Goal: Use online tool/utility: Use online tool/utility

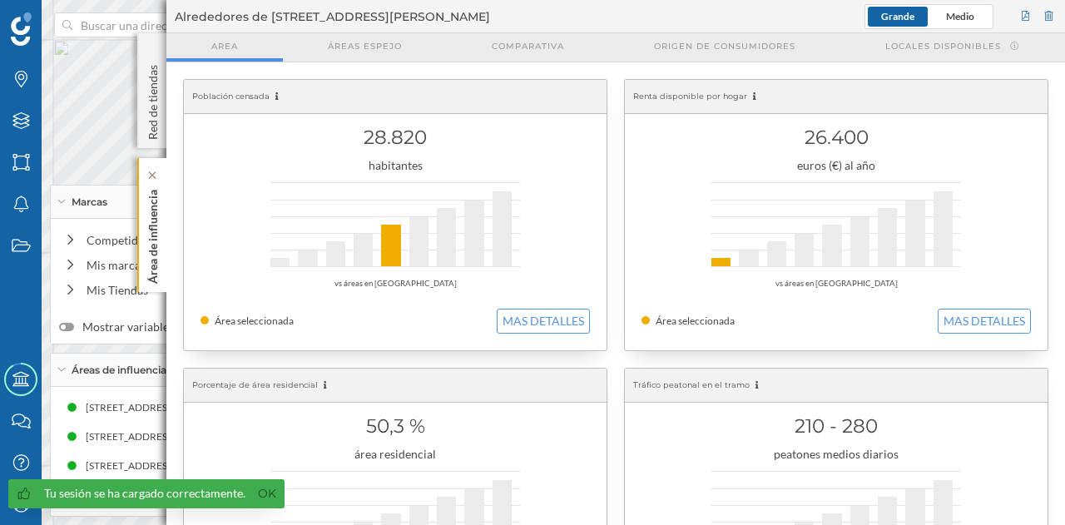
click at [157, 256] on p "Área de influencia" at bounding box center [153, 233] width 17 height 101
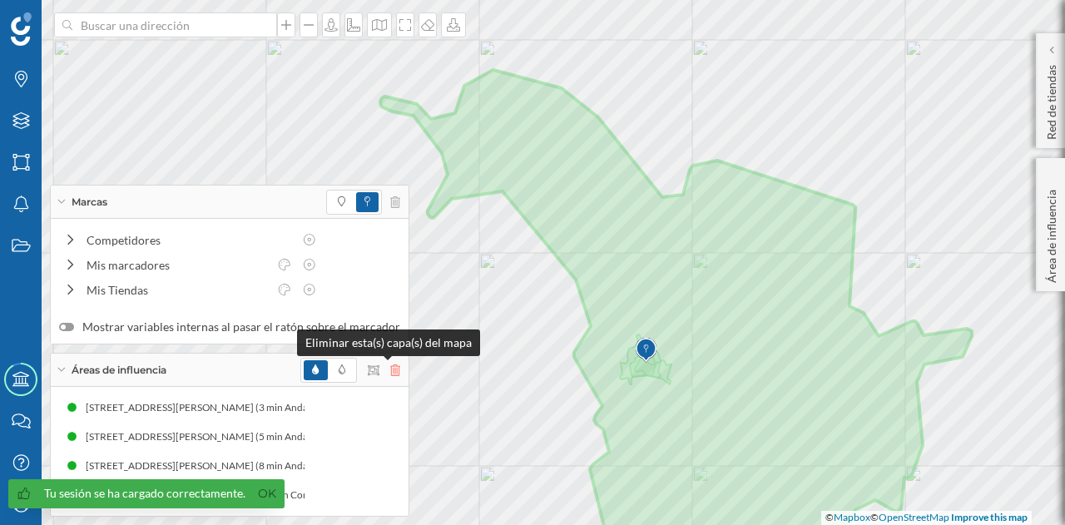
click at [390, 369] on icon at bounding box center [395, 371] width 10 height 12
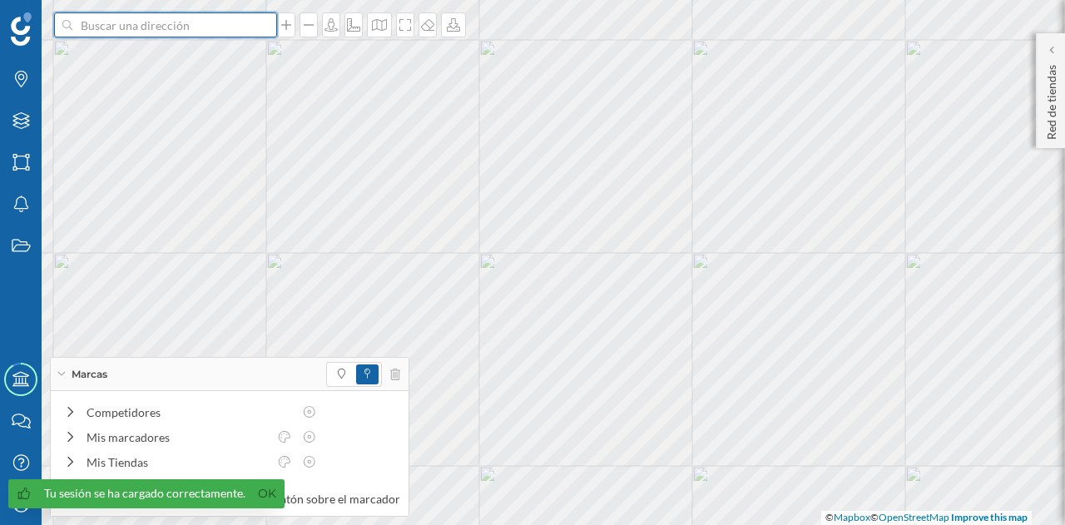
click at [172, 25] on input at bounding box center [165, 24] width 186 height 25
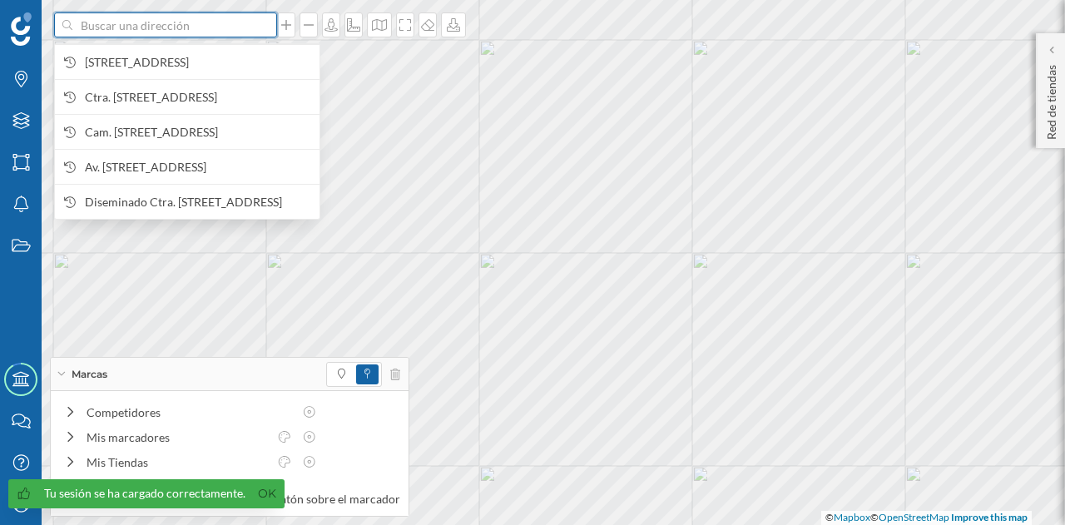
paste input "Av. [STREET_ADDRESS][PERSON_NAME]"
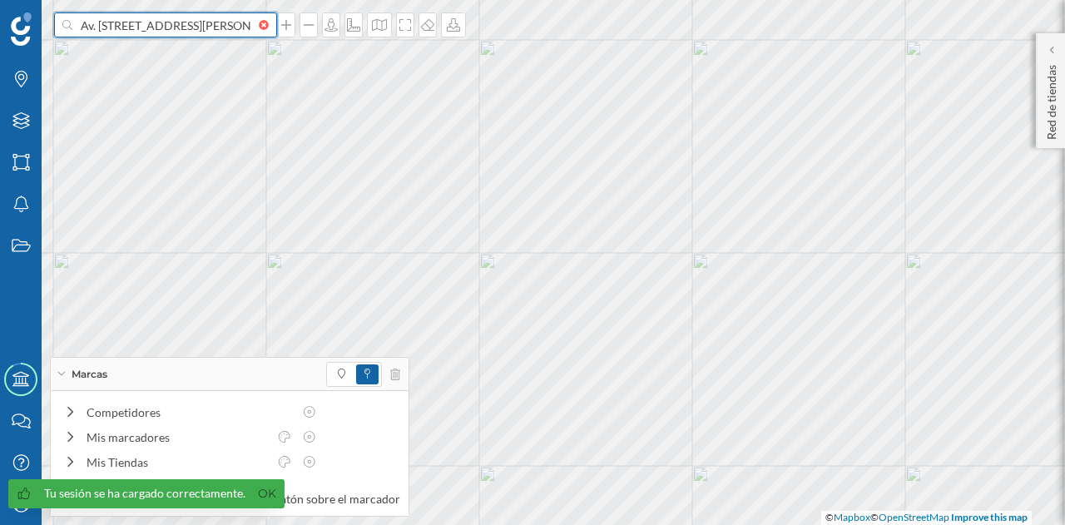
scroll to position [0, 57]
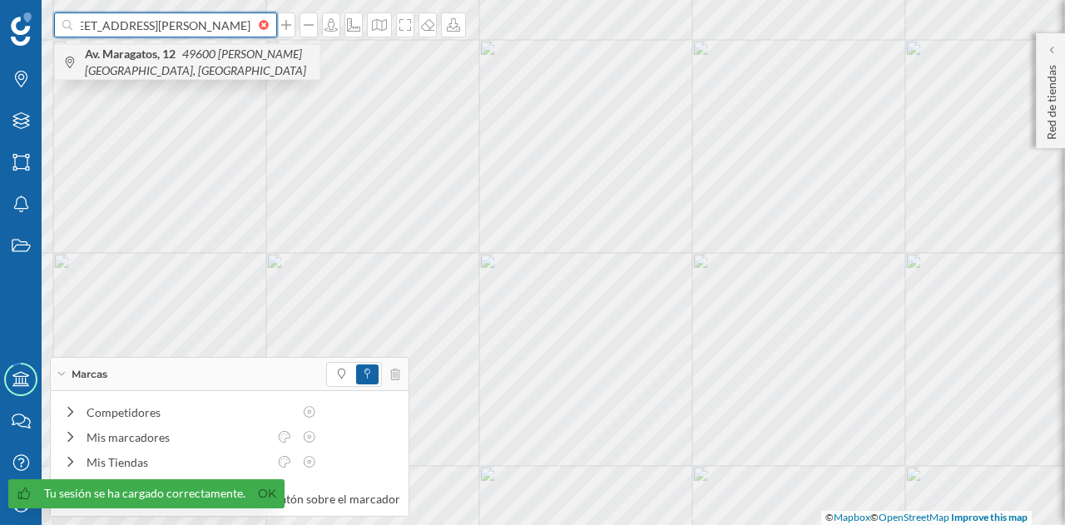
type input "Av. [STREET_ADDRESS][PERSON_NAME]"
click at [208, 63] on span "Av. Maragatos, 12 49600 [GEOGRAPHIC_DATA][PERSON_NAME][GEOGRAPHIC_DATA], [GEOGR…" at bounding box center [198, 62] width 226 height 33
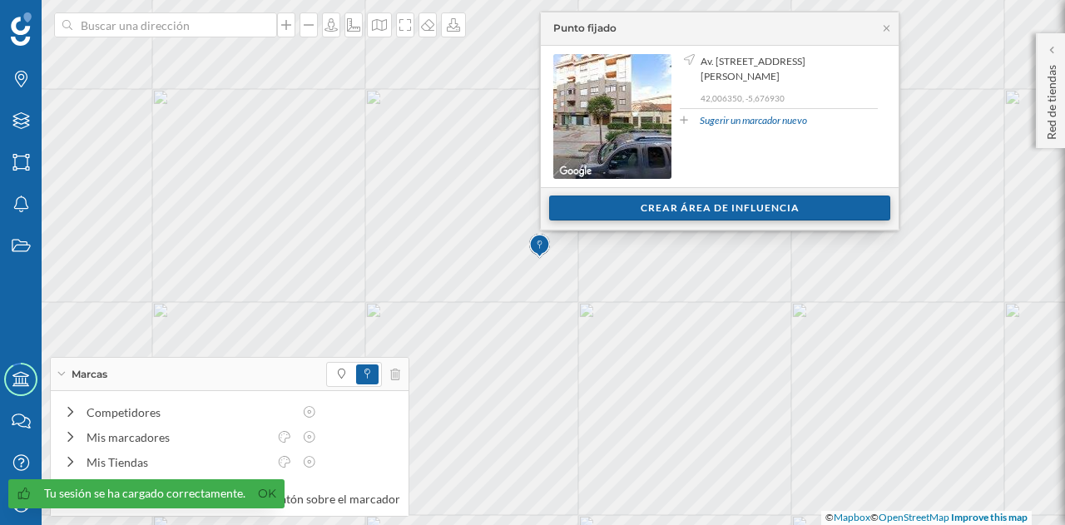
click at [613, 210] on div "Crear área de influencia" at bounding box center [719, 208] width 341 height 25
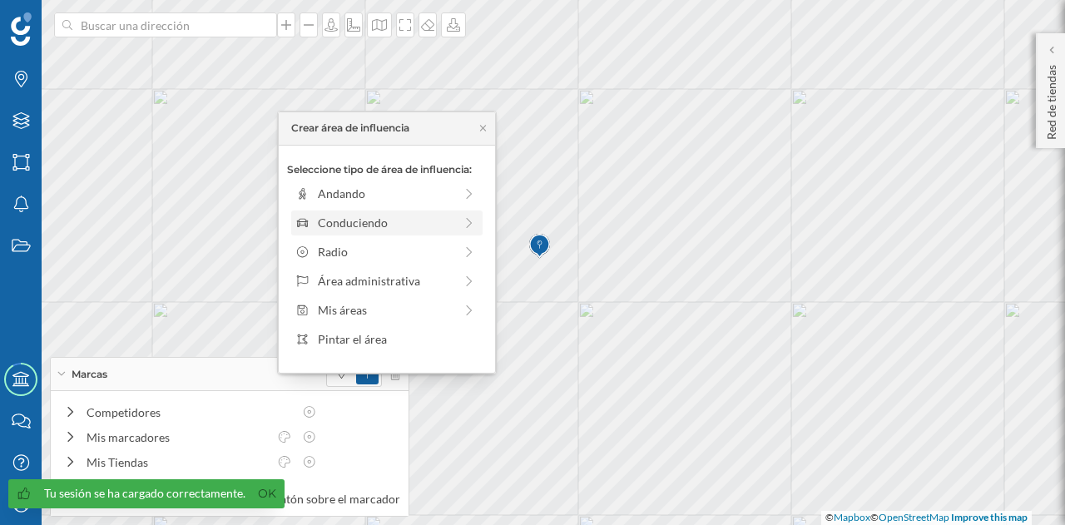
click at [384, 226] on div "Conduciendo" at bounding box center [386, 222] width 136 height 17
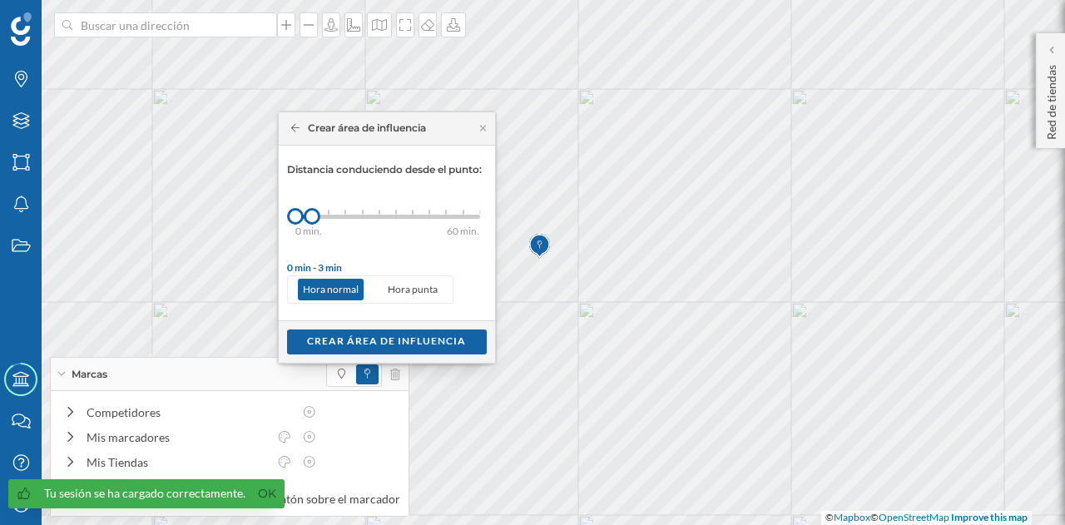
click at [299, 131] on icon at bounding box center [295, 128] width 9 height 10
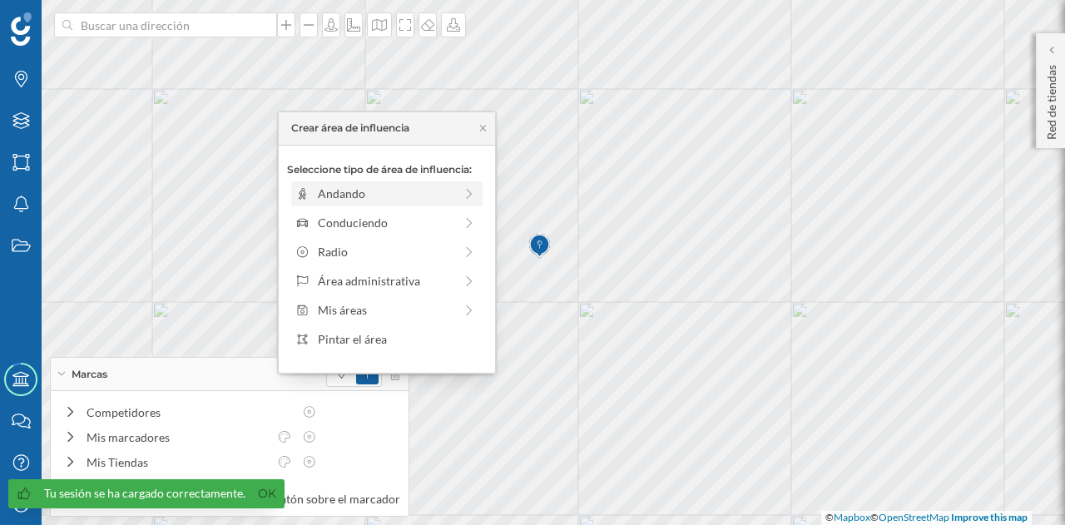
click at [358, 203] on div "Andando" at bounding box center [386, 193] width 191 height 25
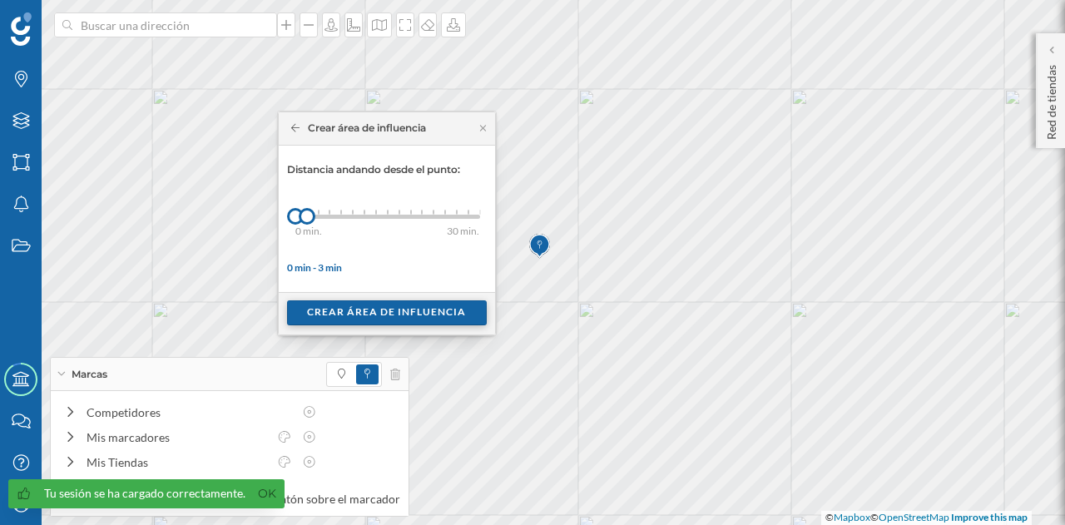
click at [370, 312] on div "Crear área de influencia" at bounding box center [387, 312] width 200 height 25
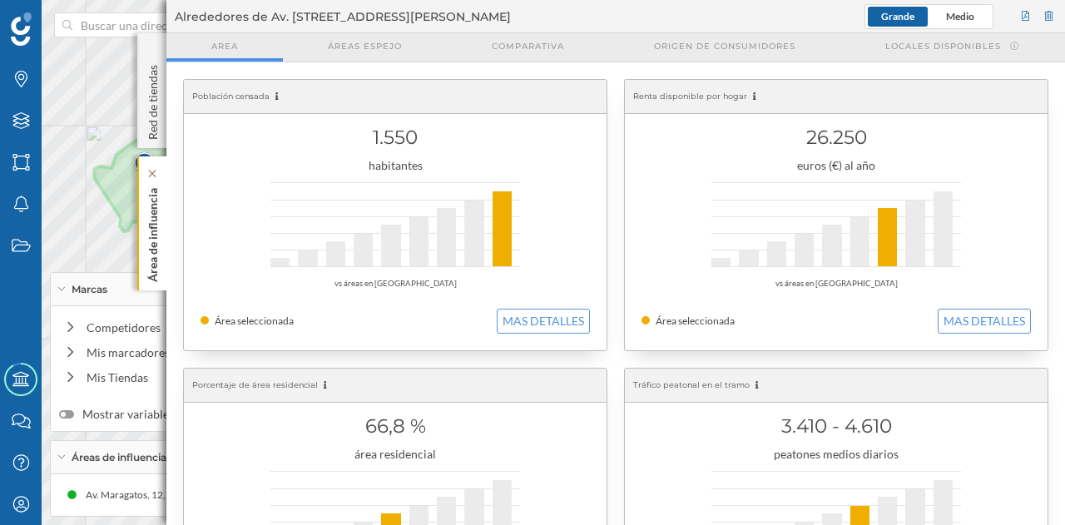
click at [159, 221] on p "Área de influencia" at bounding box center [153, 231] width 17 height 101
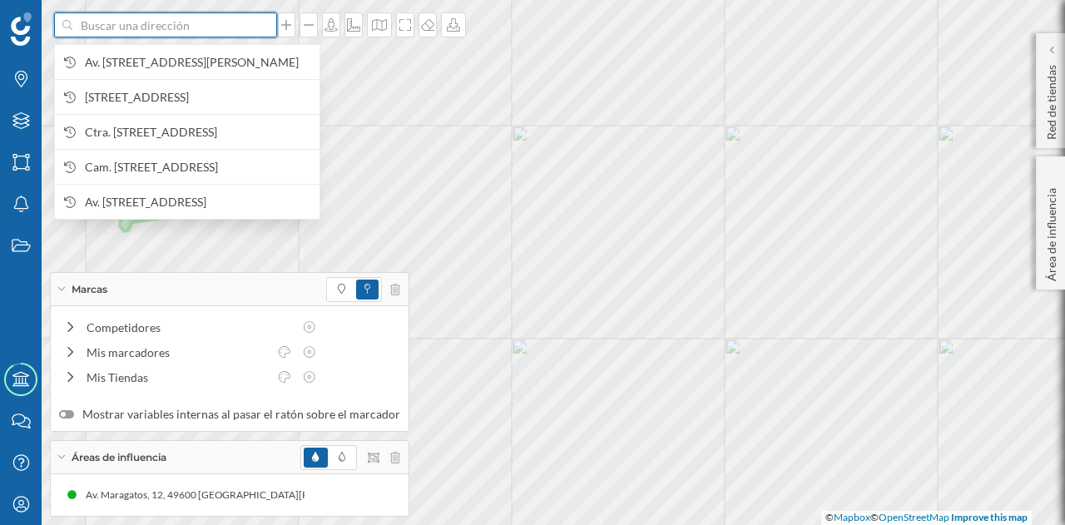
click at [120, 26] on input at bounding box center [165, 24] width 186 height 25
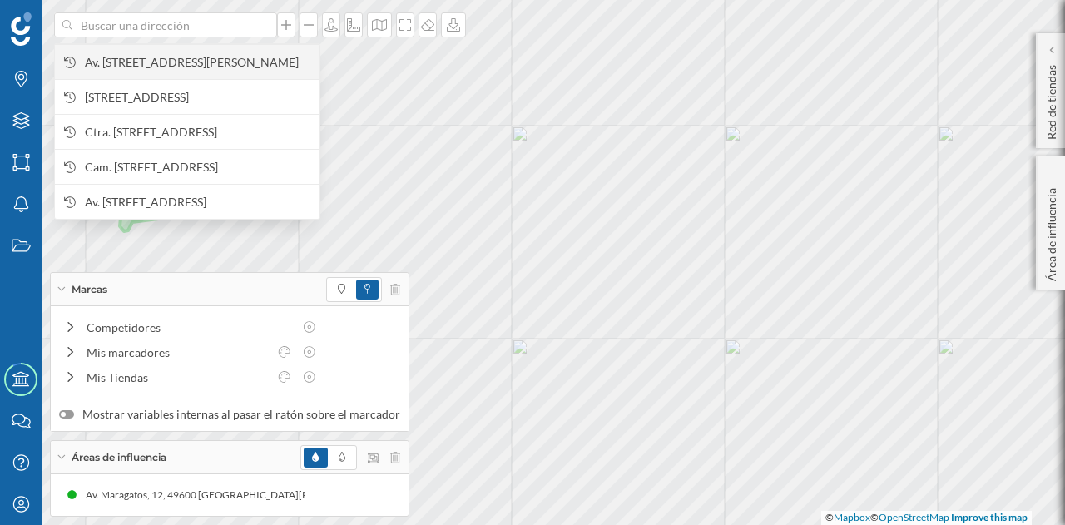
click at [132, 71] on span "Av. [STREET_ADDRESS][PERSON_NAME]" at bounding box center [198, 62] width 226 height 17
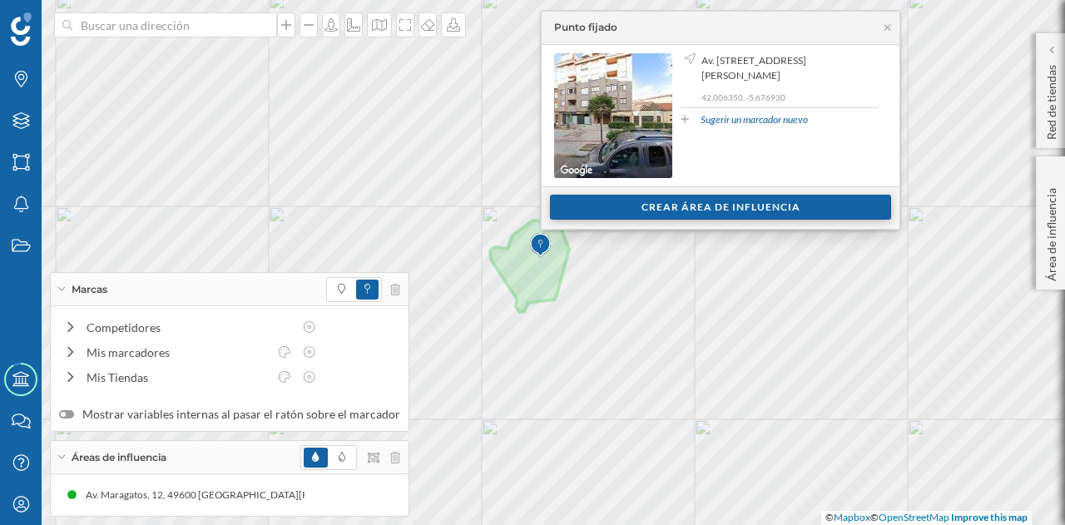
click at [624, 204] on div "Crear área de influencia" at bounding box center [720, 207] width 341 height 25
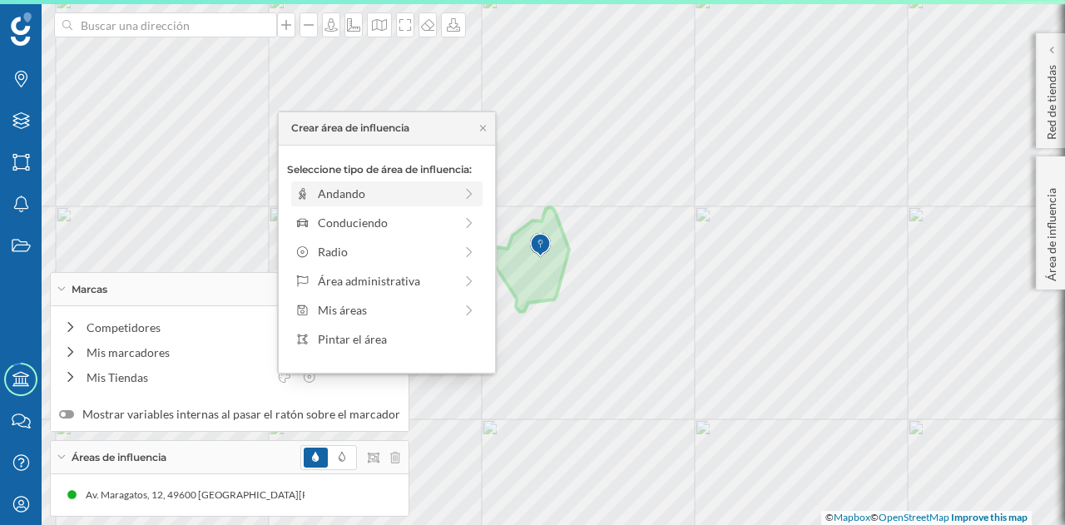
click at [400, 195] on div "Andando" at bounding box center [386, 193] width 136 height 17
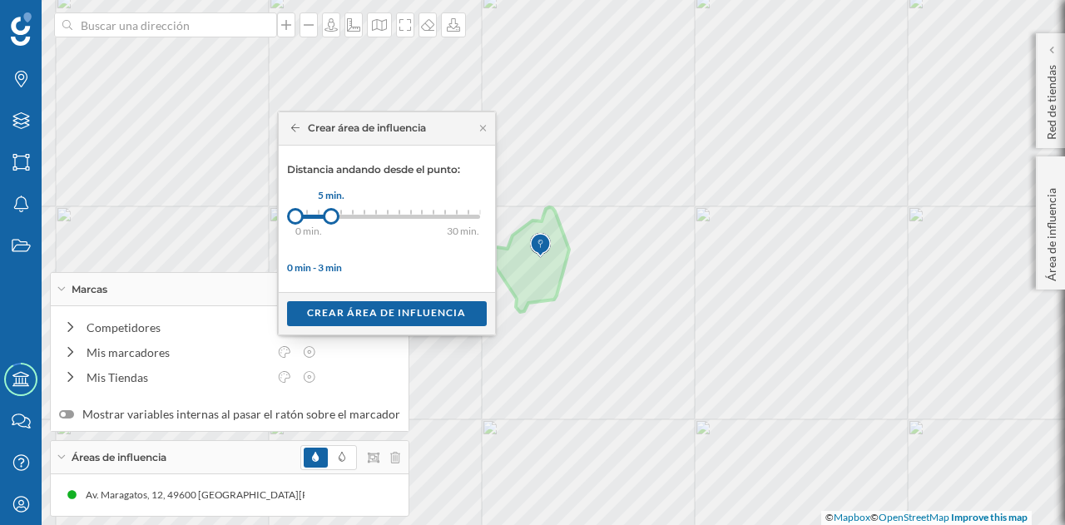
drag, startPoint x: 313, startPoint y: 219, endPoint x: 330, endPoint y: 220, distance: 17.5
click at [330, 220] on div at bounding box center [331, 216] width 17 height 17
click at [363, 308] on div "Crear área de influencia" at bounding box center [387, 312] width 200 height 25
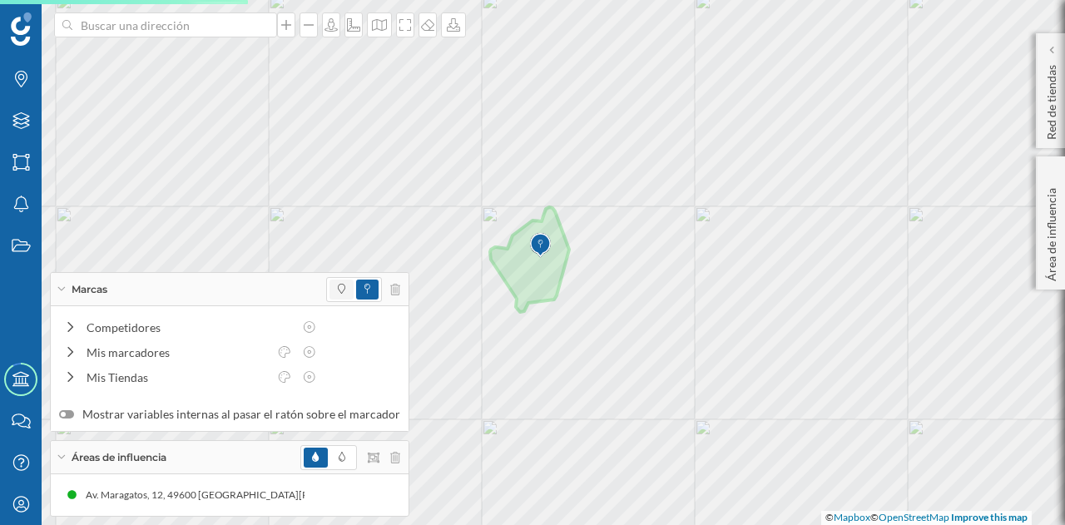
click at [330, 291] on span at bounding box center [342, 290] width 24 height 20
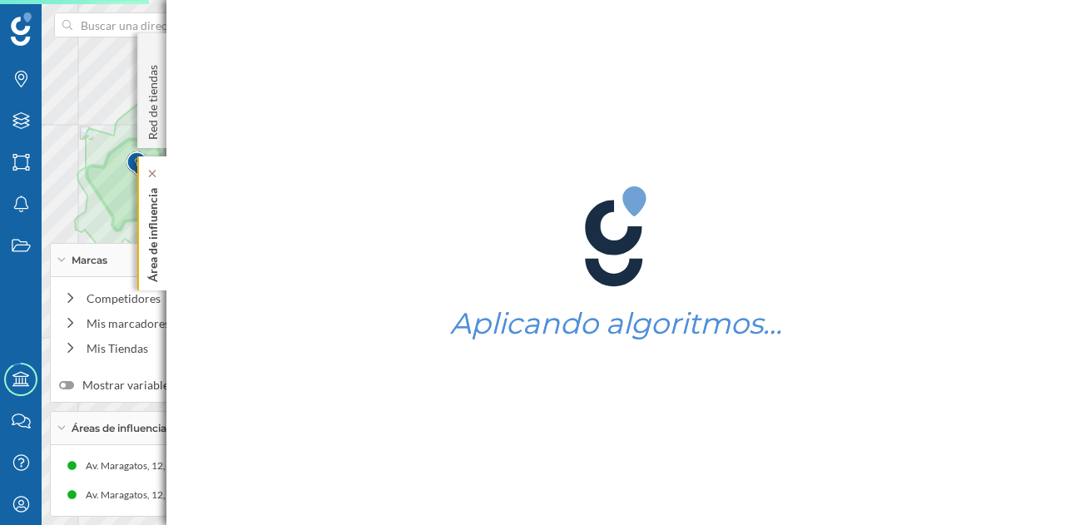
click at [162, 227] on div "Área de influencia" at bounding box center [151, 223] width 29 height 134
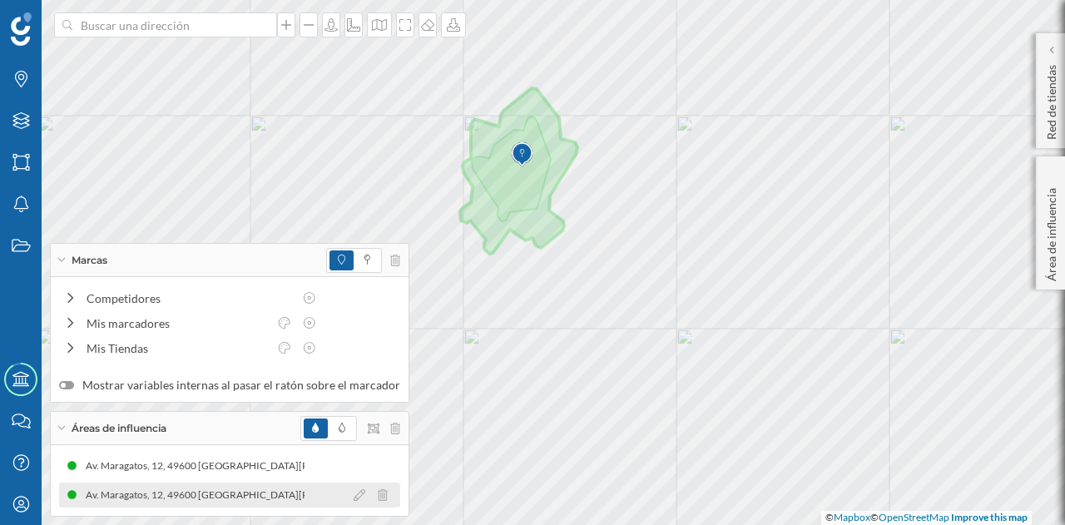
click at [278, 491] on div "Av. Maragatos, 12, 49600 [GEOGRAPHIC_DATA][PERSON_NAME][GEOGRAPHIC_DATA], [GEOG…" at bounding box center [376, 495] width 580 height 17
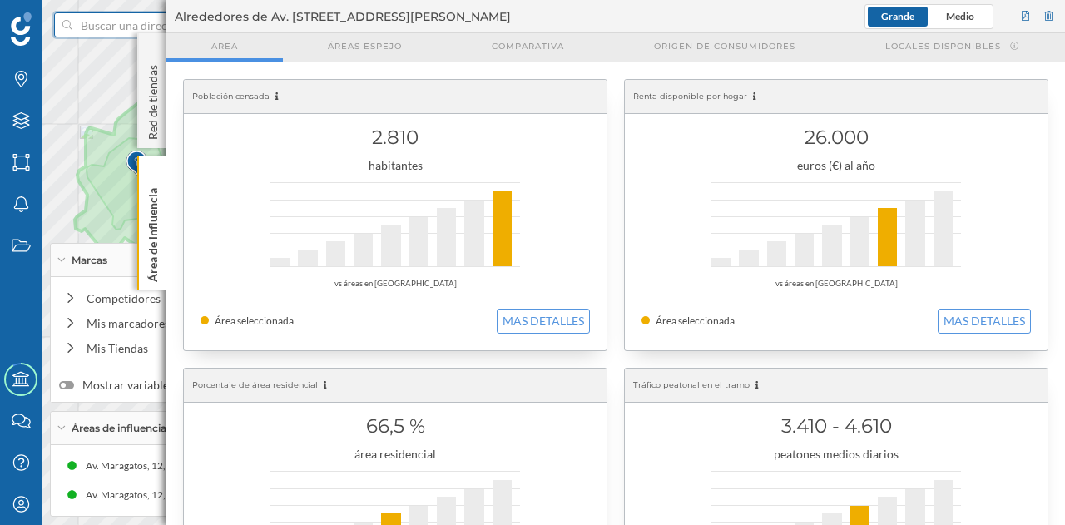
click at [99, 24] on input at bounding box center [165, 24] width 186 height 25
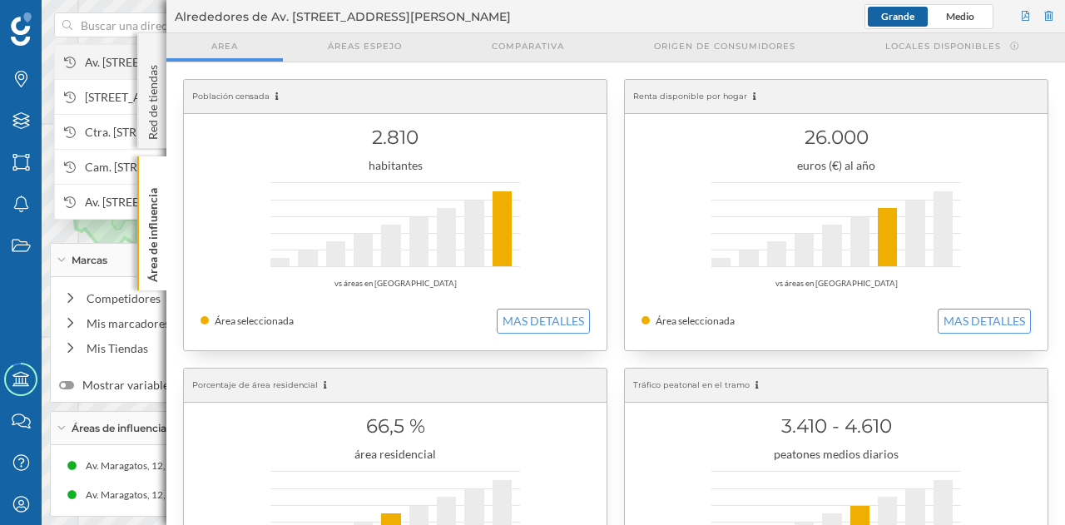
click at [107, 61] on span "Av. [STREET_ADDRESS][PERSON_NAME]" at bounding box center [198, 62] width 226 height 17
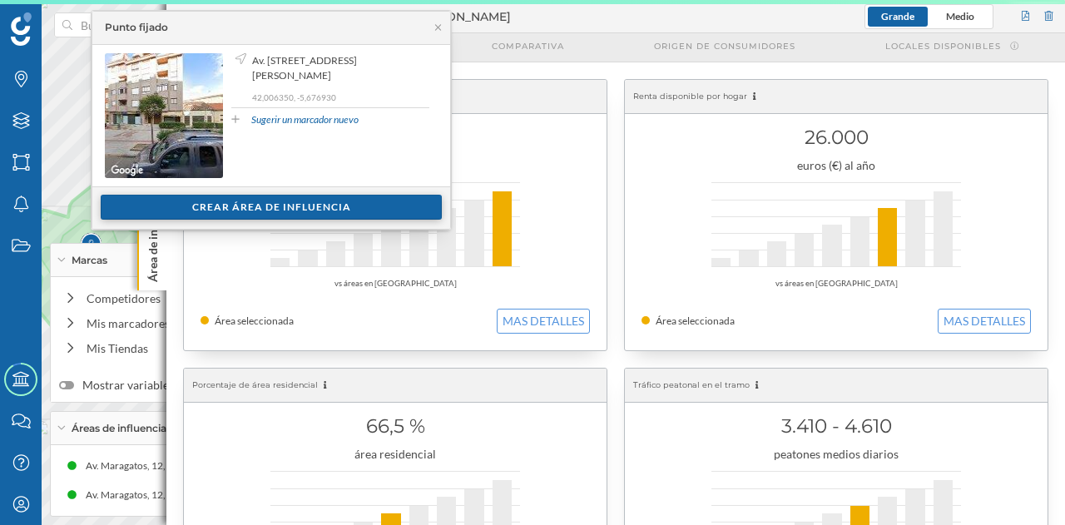
click at [291, 208] on div "Crear área de influencia" at bounding box center [271, 207] width 341 height 25
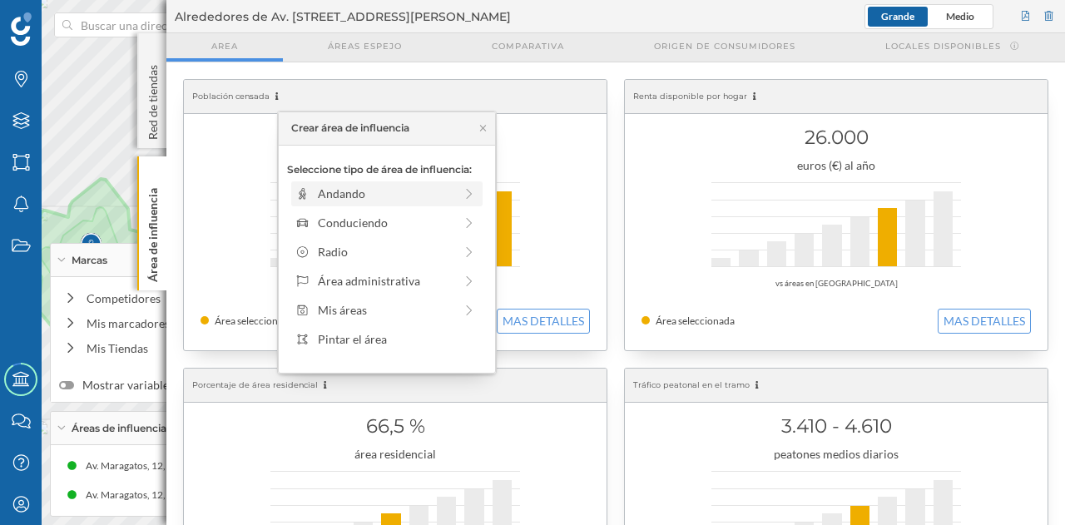
click at [323, 188] on div "Andando" at bounding box center [386, 193] width 136 height 17
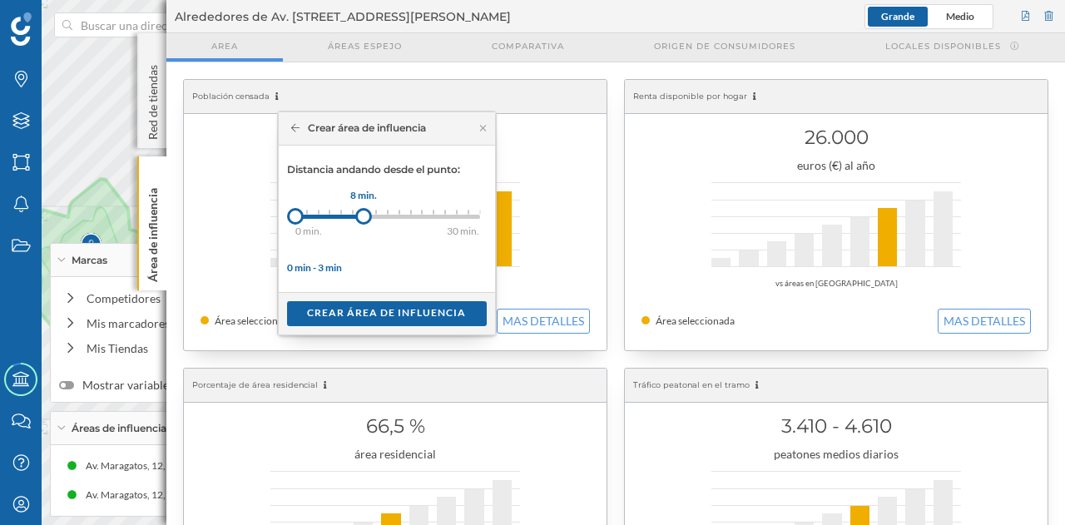
drag, startPoint x: 303, startPoint y: 215, endPoint x: 363, endPoint y: 216, distance: 59.9
click at [363, 216] on div at bounding box center [363, 216] width 17 height 17
click at [392, 310] on div "Crear área de influencia" at bounding box center [387, 312] width 200 height 25
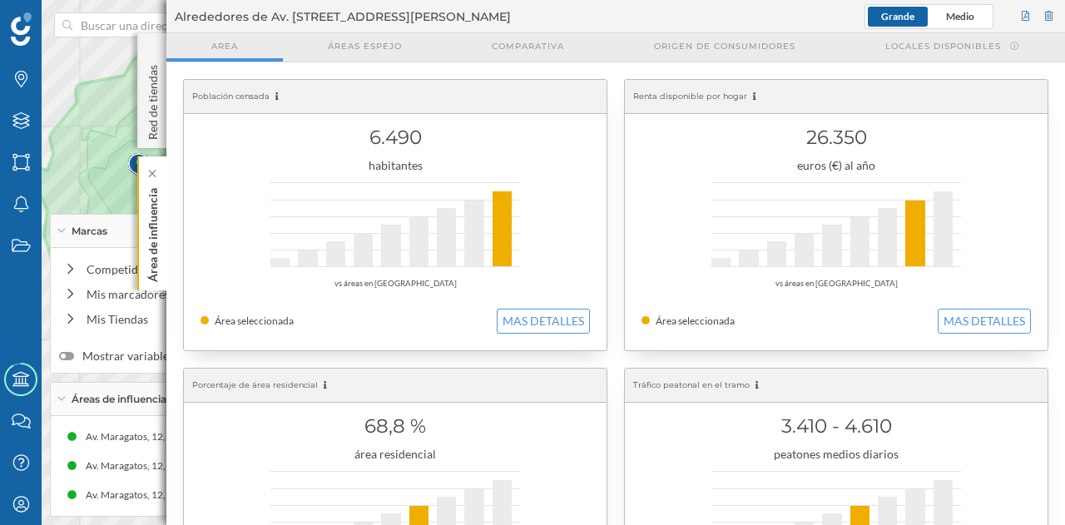
click at [155, 237] on p "Área de influencia" at bounding box center [153, 231] width 17 height 101
